Goal: Transaction & Acquisition: Book appointment/travel/reservation

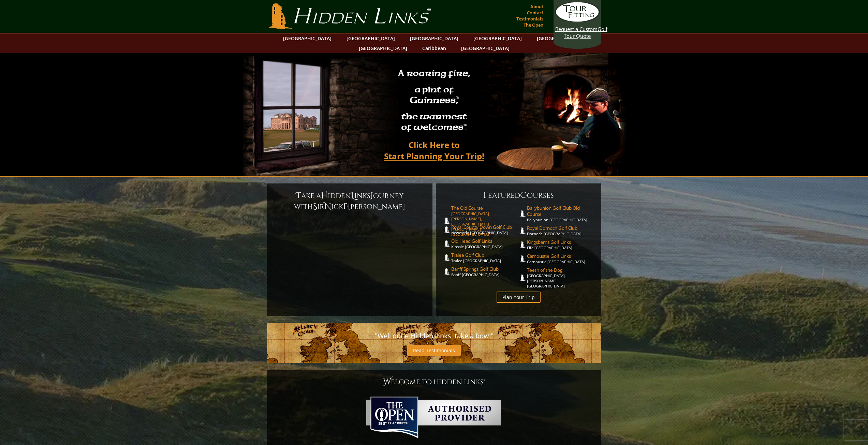
click at [465, 205] on span "The Old Course" at bounding box center [485, 208] width 68 height 6
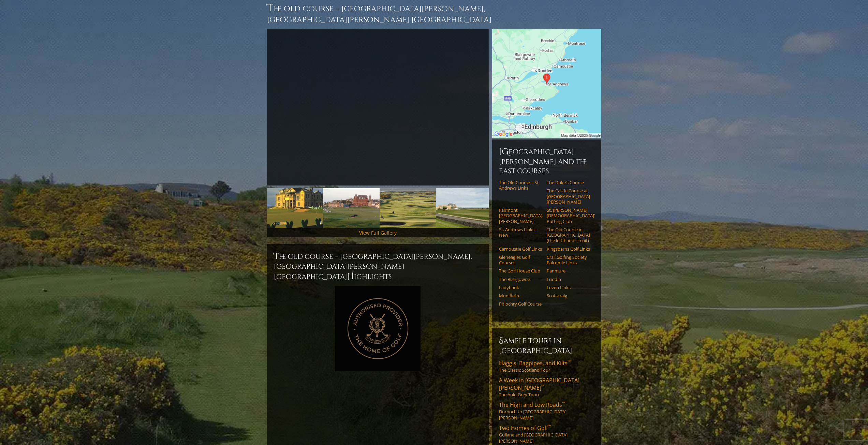
scroll to position [34, 0]
